Goal: Information Seeking & Learning: Learn about a topic

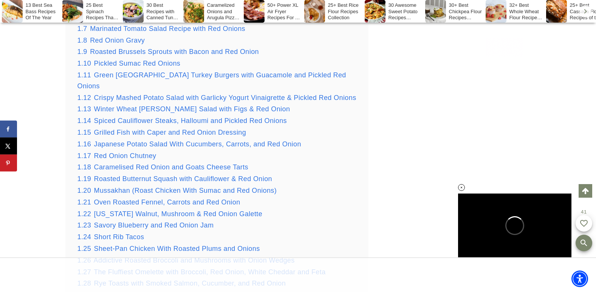
scroll to position [1262, 0]
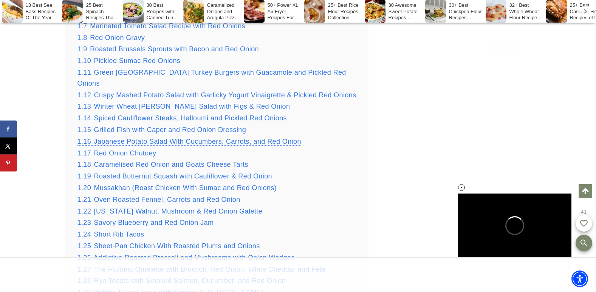
click at [279, 138] on span "Japanese Potato Salad With Cucumbers, Carrots, and Red Onion" at bounding box center [197, 142] width 207 height 8
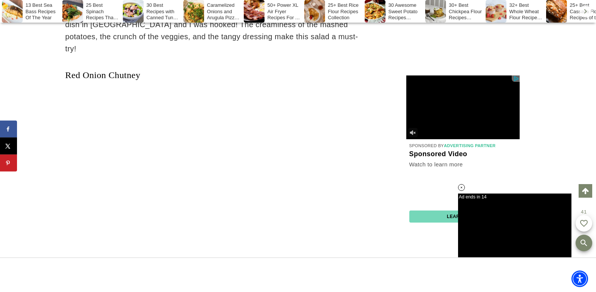
scroll to position [9788, 0]
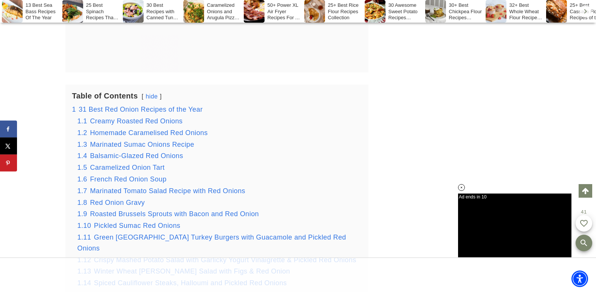
scroll to position [1102, 0]
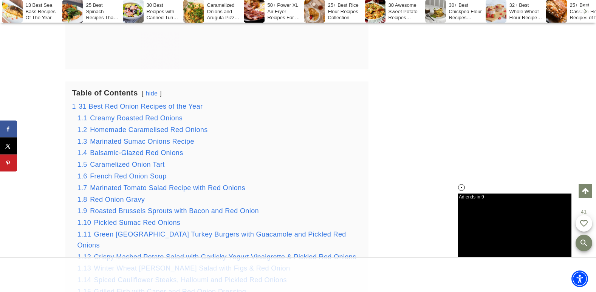
click at [173, 114] on span "Creamy Roasted Red Onions" at bounding box center [136, 118] width 93 height 8
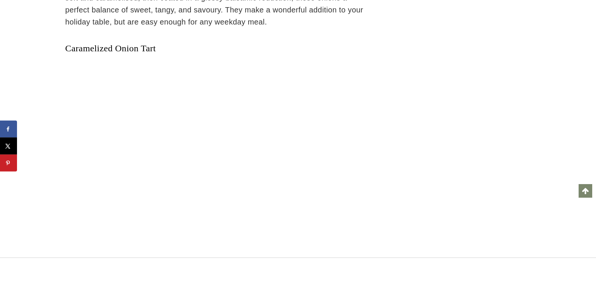
scroll to position [3641, 0]
